Goal: Information Seeking & Learning: Check status

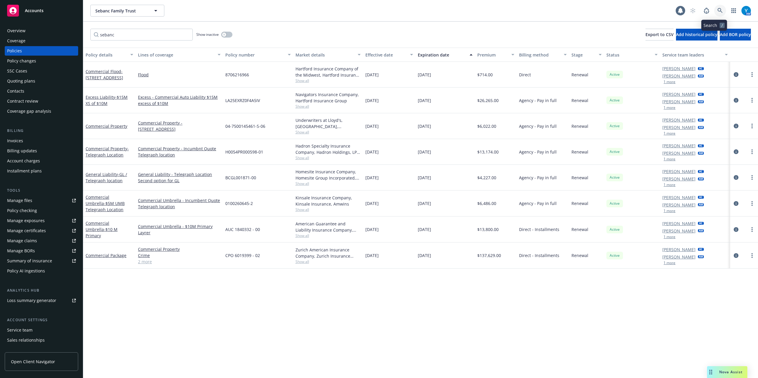
click at [717, 8] on icon at bounding box center [719, 10] width 5 height 5
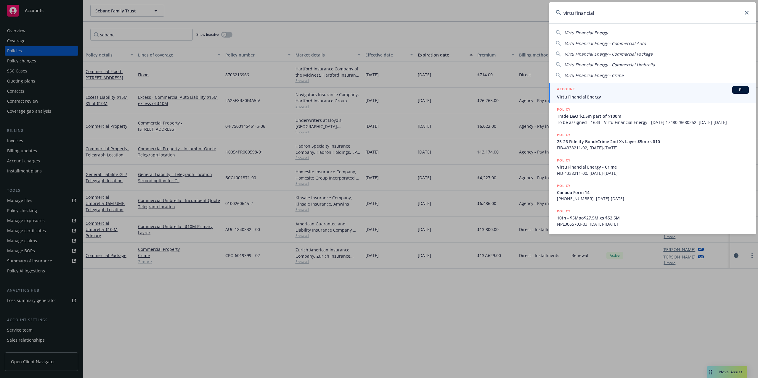
type input "virtu financial"
click at [607, 87] on div "ACCOUNT BI" at bounding box center [653, 90] width 192 height 8
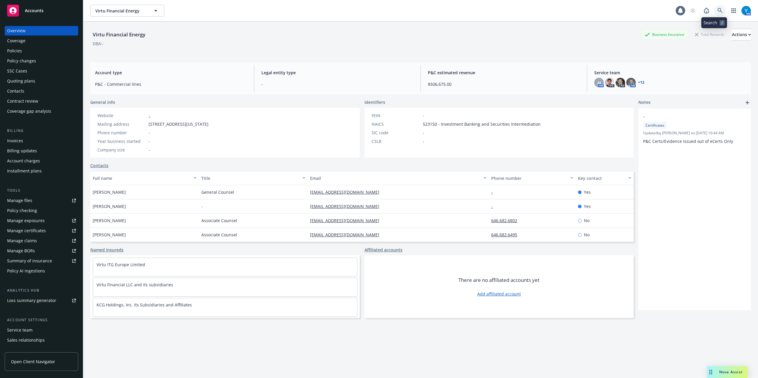
click at [717, 9] on icon at bounding box center [719, 10] width 5 height 5
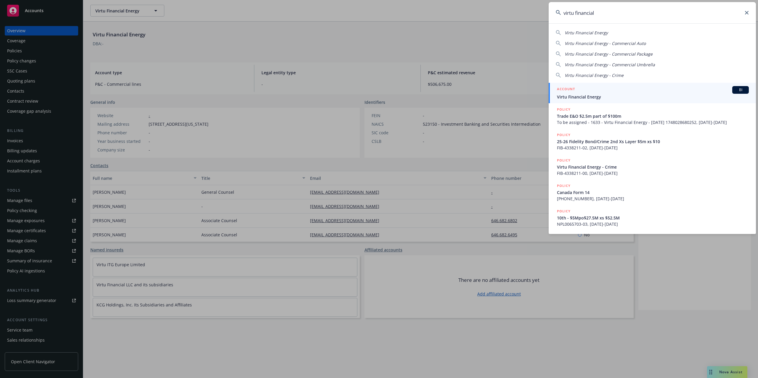
drag, startPoint x: 559, startPoint y: 14, endPoint x: 536, endPoint y: 15, distance: 23.1
click at [536, 15] on div "virtu financial Virtu Financial Energy Virtu Financial Energy - Commercial Auto…" at bounding box center [379, 189] width 758 height 378
paste input "ADD N18014646"
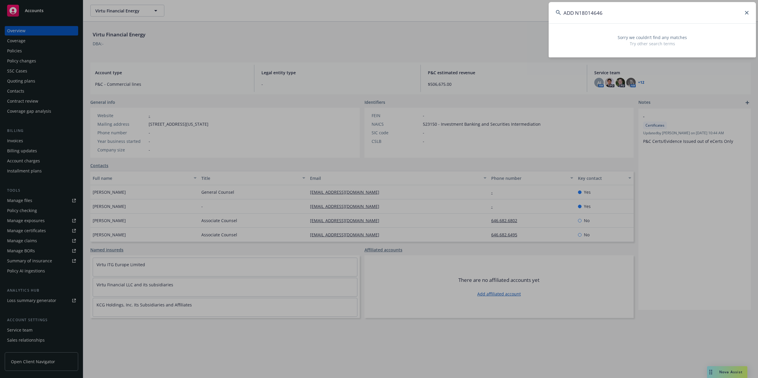
drag, startPoint x: 574, startPoint y: 13, endPoint x: 517, endPoint y: 15, distance: 57.1
click at [512, 13] on div "ADD N18014646 Sorry we couldn’t find any matches Try other search terms" at bounding box center [379, 189] width 758 height 378
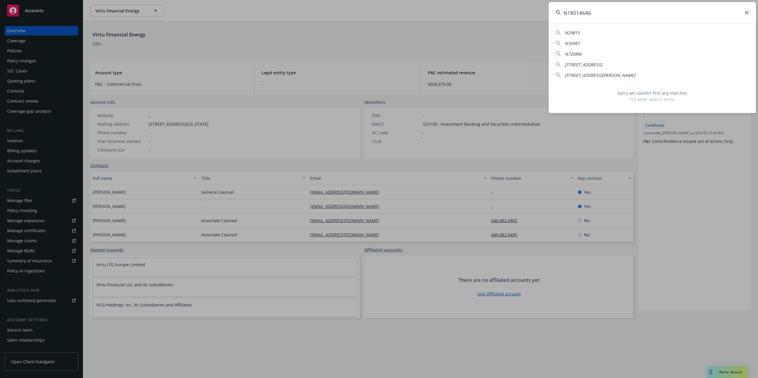
type input "N18014646"
click at [745, 13] on icon at bounding box center [747, 13] width 4 height 4
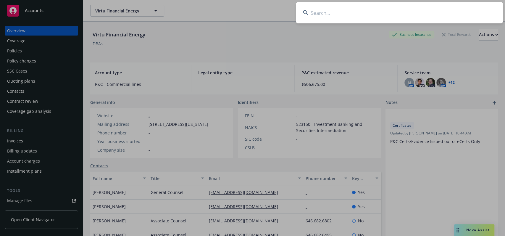
click at [321, 13] on input at bounding box center [399, 12] width 207 height 21
click at [327, 18] on input at bounding box center [399, 12] width 207 height 21
type input "sebanc"
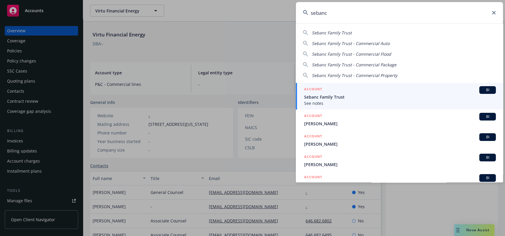
click at [353, 101] on span "See notes" at bounding box center [400, 103] width 192 height 6
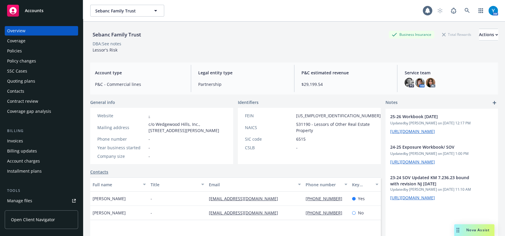
click at [33, 53] on div "Policies" at bounding box center [41, 50] width 69 height 9
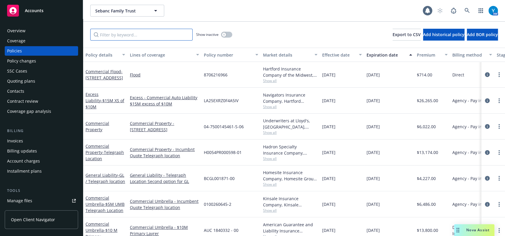
click at [152, 35] on input "Filter by keyword..." at bounding box center [141, 35] width 102 height 12
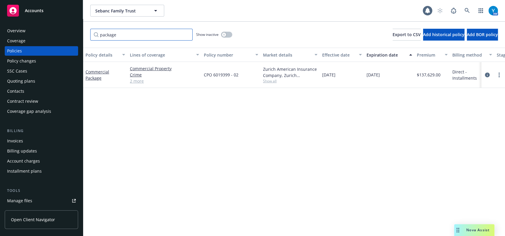
type input "package"
click at [232, 34] on div "Show inactive" at bounding box center [214, 35] width 36 height 12
click at [229, 33] on button "button" at bounding box center [226, 35] width 11 height 6
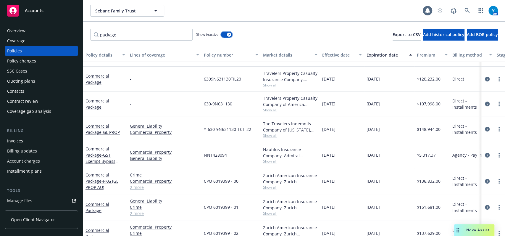
scroll to position [108, 0]
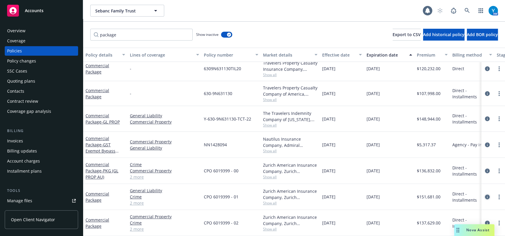
click at [485, 194] on icon "circleInformation" at bounding box center [487, 196] width 5 height 5
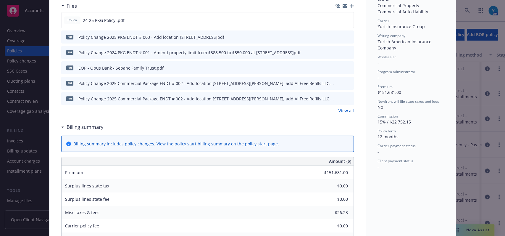
scroll to position [157, 0]
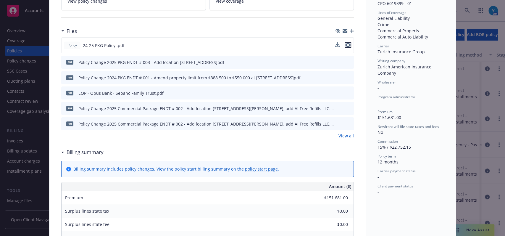
click at [345, 45] on icon "preview file" at bounding box center [347, 45] width 5 height 4
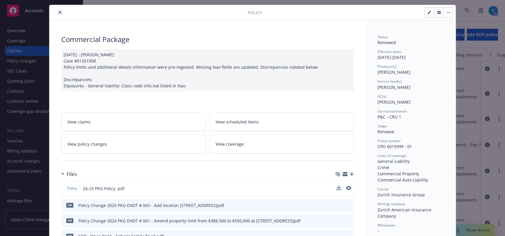
scroll to position [0, 0]
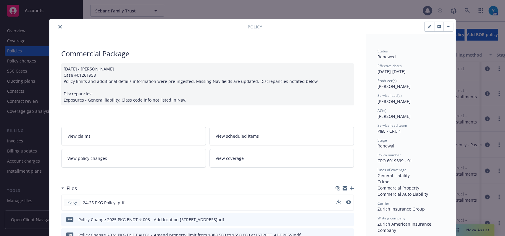
click at [52, 27] on div at bounding box center [150, 26] width 196 height 7
click at [57, 26] on button "close" at bounding box center [60, 26] width 7 height 7
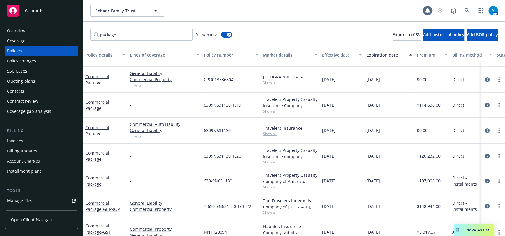
scroll to position [4, 0]
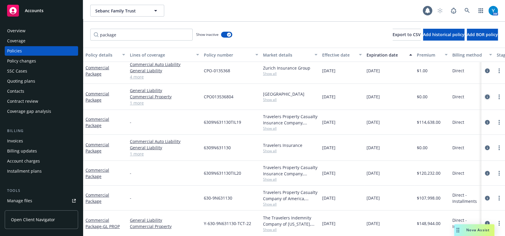
click at [485, 96] on icon "circleInformation" at bounding box center [487, 96] width 5 height 5
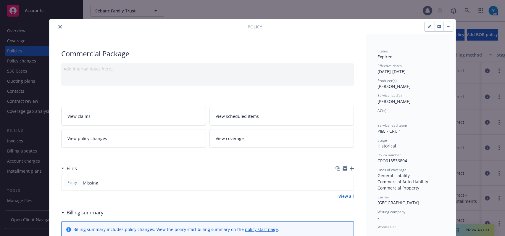
click at [58, 25] on icon "close" at bounding box center [60, 27] width 4 height 4
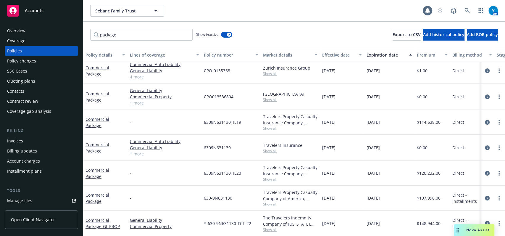
click at [484, 101] on div at bounding box center [494, 97] width 24 height 26
click at [484, 98] on link "circleInformation" at bounding box center [487, 96] width 7 height 7
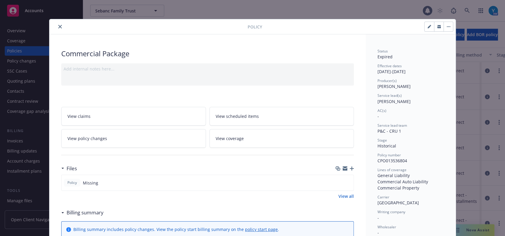
scroll to position [17, 0]
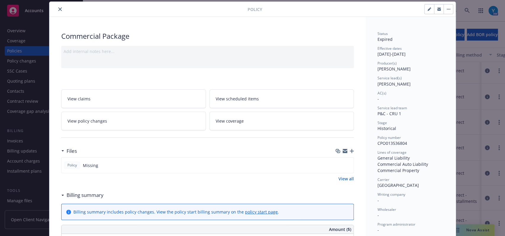
click at [58, 7] on icon "close" at bounding box center [60, 9] width 4 height 4
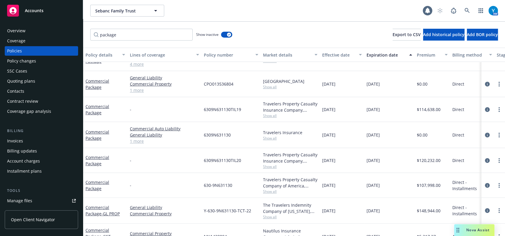
scroll to position [16, 0]
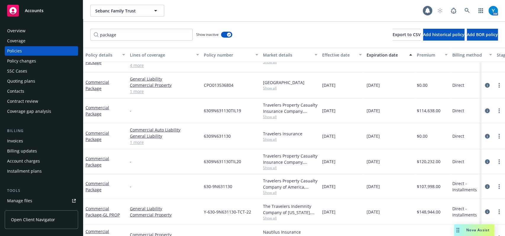
click at [485, 110] on icon "circleInformation" at bounding box center [487, 110] width 5 height 5
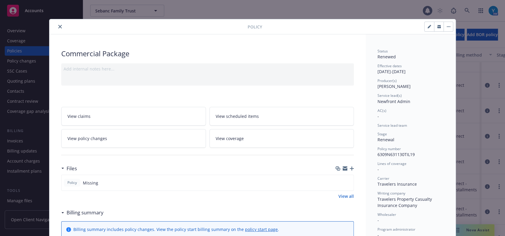
click at [59, 24] on button "close" at bounding box center [60, 26] width 7 height 7
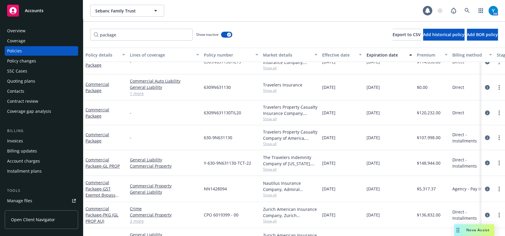
scroll to position [62, 0]
click at [485, 86] on icon "circleInformation" at bounding box center [487, 87] width 5 height 5
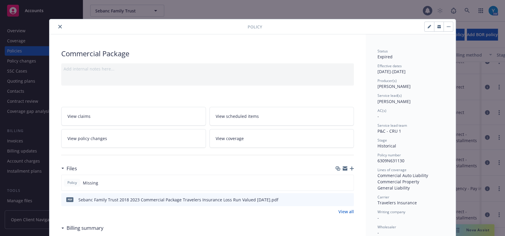
click at [58, 24] on button "close" at bounding box center [60, 26] width 7 height 7
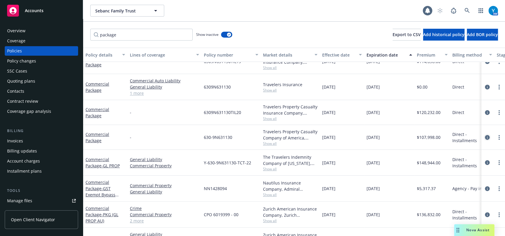
click at [484, 139] on link "circleInformation" at bounding box center [487, 137] width 7 height 7
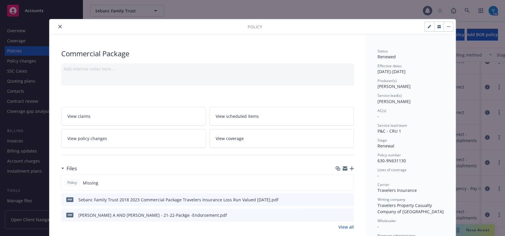
click at [58, 28] on icon "close" at bounding box center [60, 27] width 4 height 4
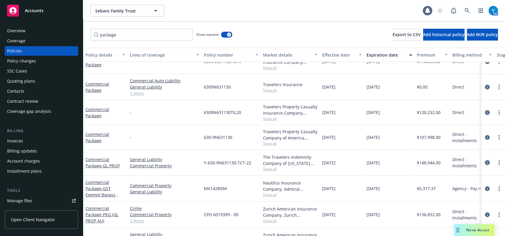
click at [485, 163] on icon "circleInformation" at bounding box center [487, 162] width 5 height 5
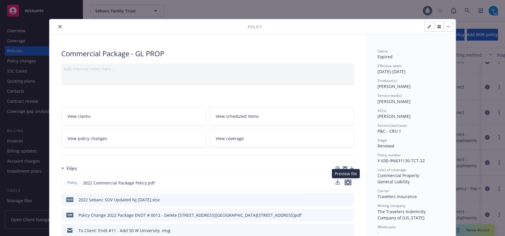
click at [348, 182] on button "preview file" at bounding box center [348, 182] width 7 height 5
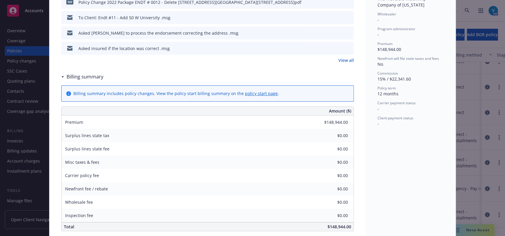
scroll to position [127, 0]
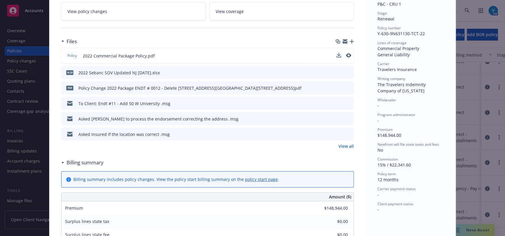
click at [347, 148] on link "View all" at bounding box center [346, 146] width 15 height 6
